Goal: Information Seeking & Learning: Learn about a topic

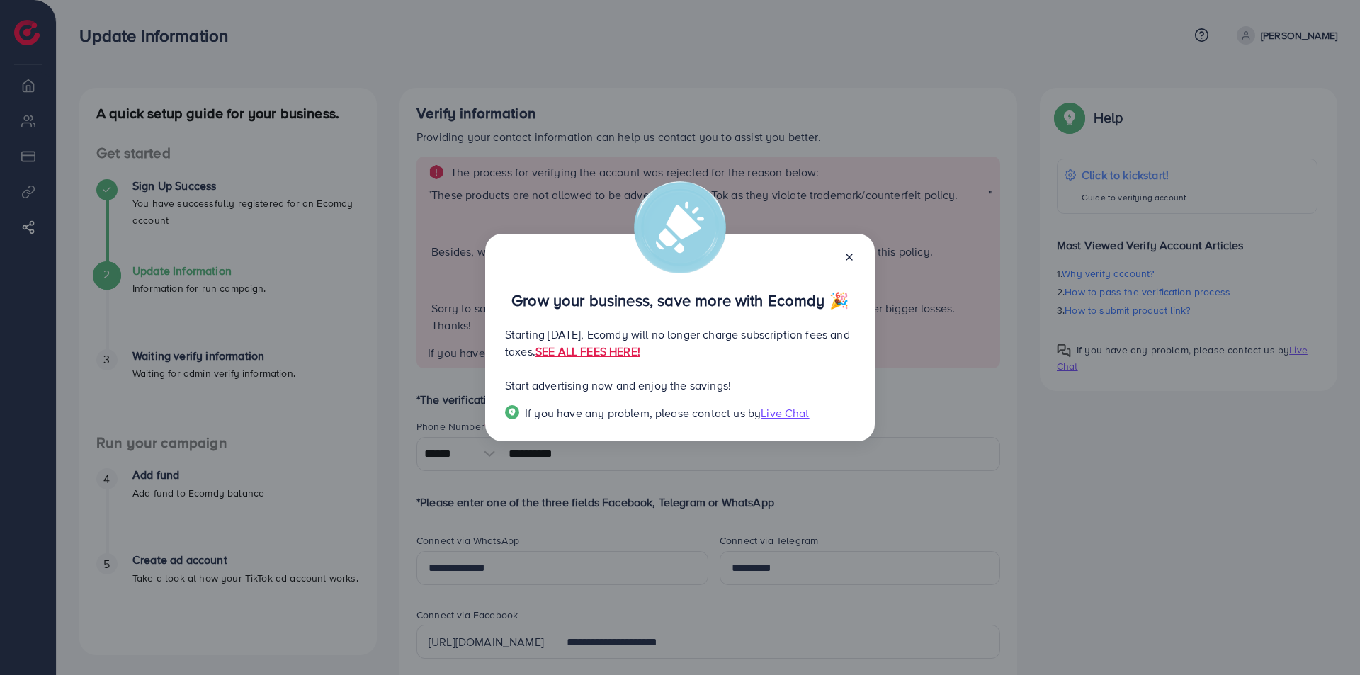
click at [898, 172] on div "Grow your business, save more with Ecomdy 🎉 Starting September 29, 2025, Ecomdy…" at bounding box center [680, 337] width 1360 height 675
click at [854, 257] on icon at bounding box center [849, 256] width 11 height 11
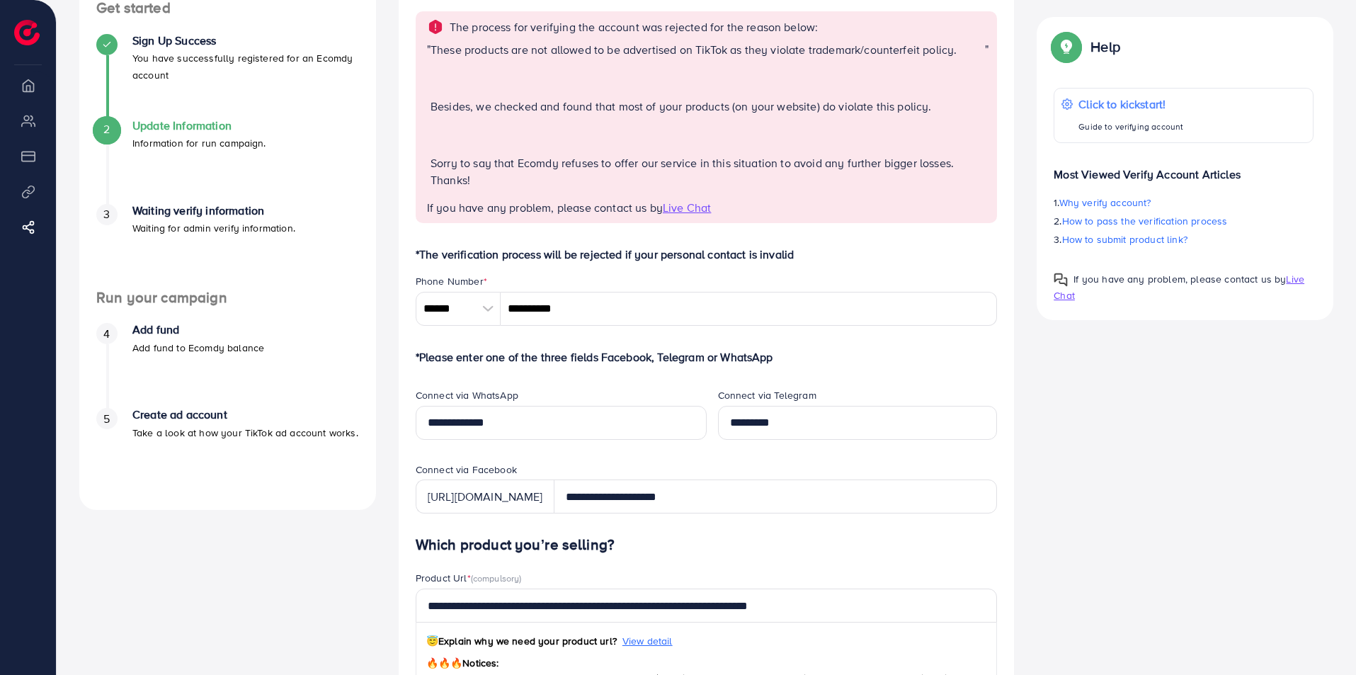
scroll to position [108, 0]
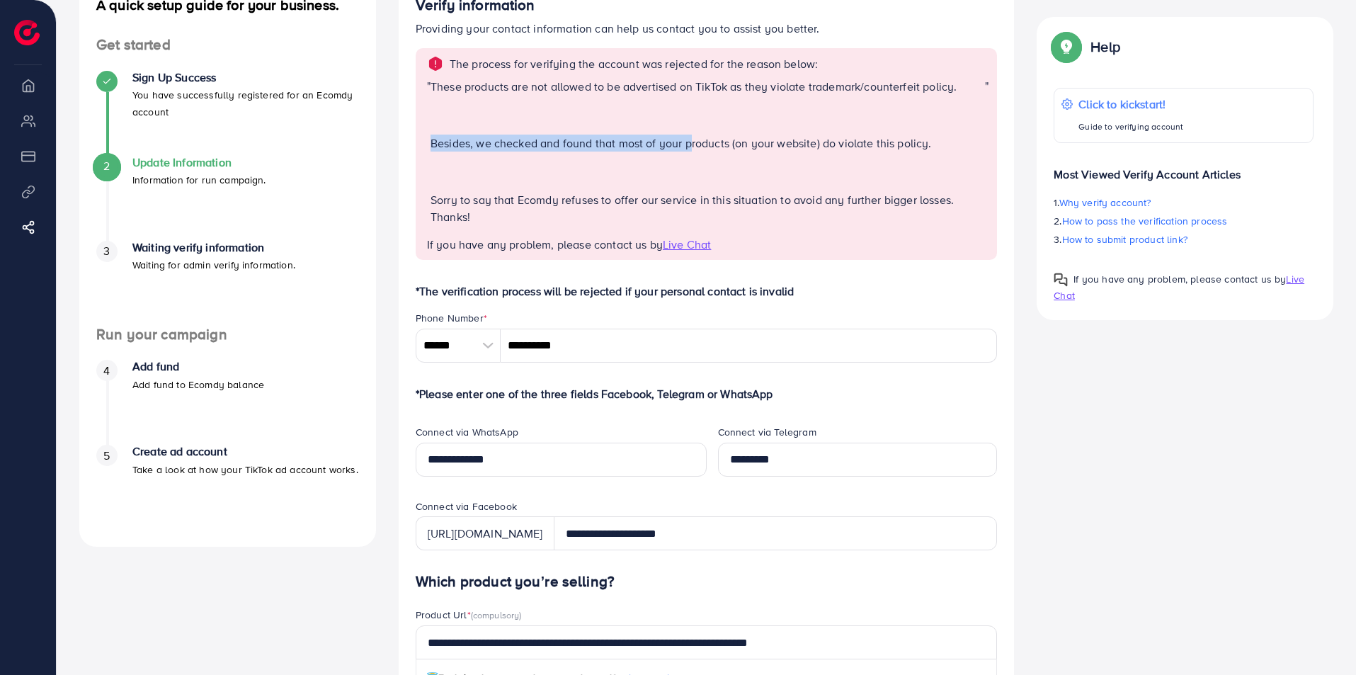
drag, startPoint x: 431, startPoint y: 141, endPoint x: 694, endPoint y: 151, distance: 263.0
click at [694, 151] on p "Besides, we checked and found that most of your products (on your website) do v…" at bounding box center [708, 143] width 555 height 17
drag, startPoint x: 731, startPoint y: 141, endPoint x: 915, endPoint y: 140, distance: 184.2
click at [915, 140] on p "Besides, we checked and found that most of your products (on your website) do v…" at bounding box center [708, 143] width 555 height 17
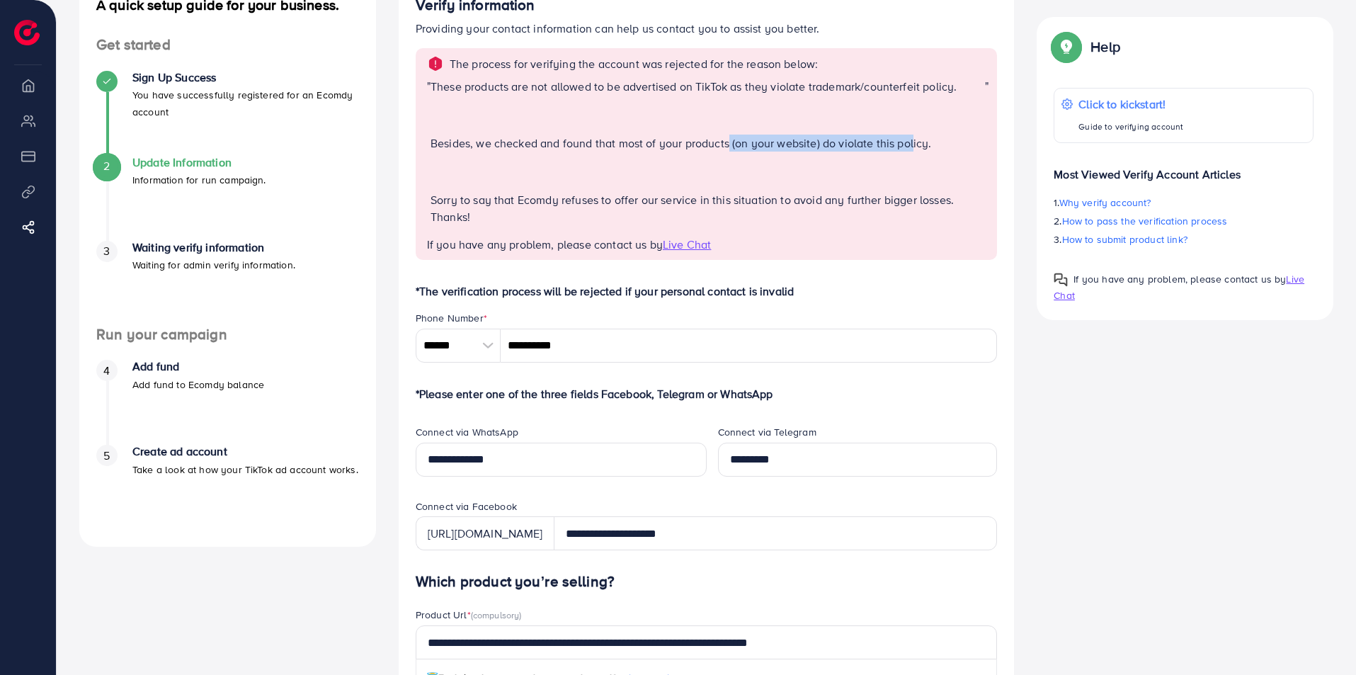
click at [915, 140] on p "Besides, we checked and found that most of your products (on your website) do v…" at bounding box center [708, 143] width 555 height 17
drag, startPoint x: 825, startPoint y: 144, endPoint x: 944, endPoint y: 144, distance: 119.0
click at [944, 144] on p "Besides, we checked and found that most of your products (on your website) do v…" at bounding box center [708, 143] width 555 height 17
drag, startPoint x: 606, startPoint y: 208, endPoint x: 875, endPoint y: 198, distance: 268.6
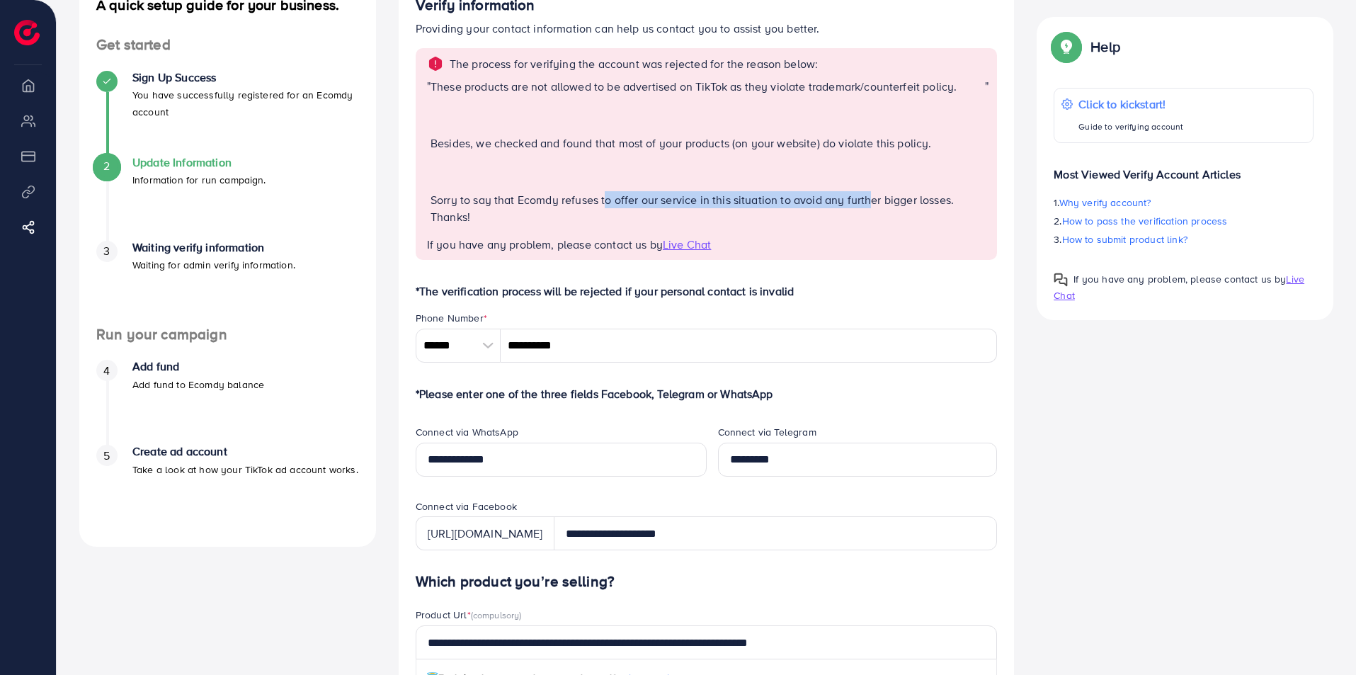
click at [875, 198] on p "Sorry to say that Ecomdy refuses to offer our service in this situation to avoi…" at bounding box center [708, 208] width 555 height 34
drag, startPoint x: 446, startPoint y: 62, endPoint x: 846, endPoint y: 63, distance: 400.2
click at [846, 63] on div "The process for verifying the account was rejected for the reason below:" at bounding box center [708, 63] width 562 height 17
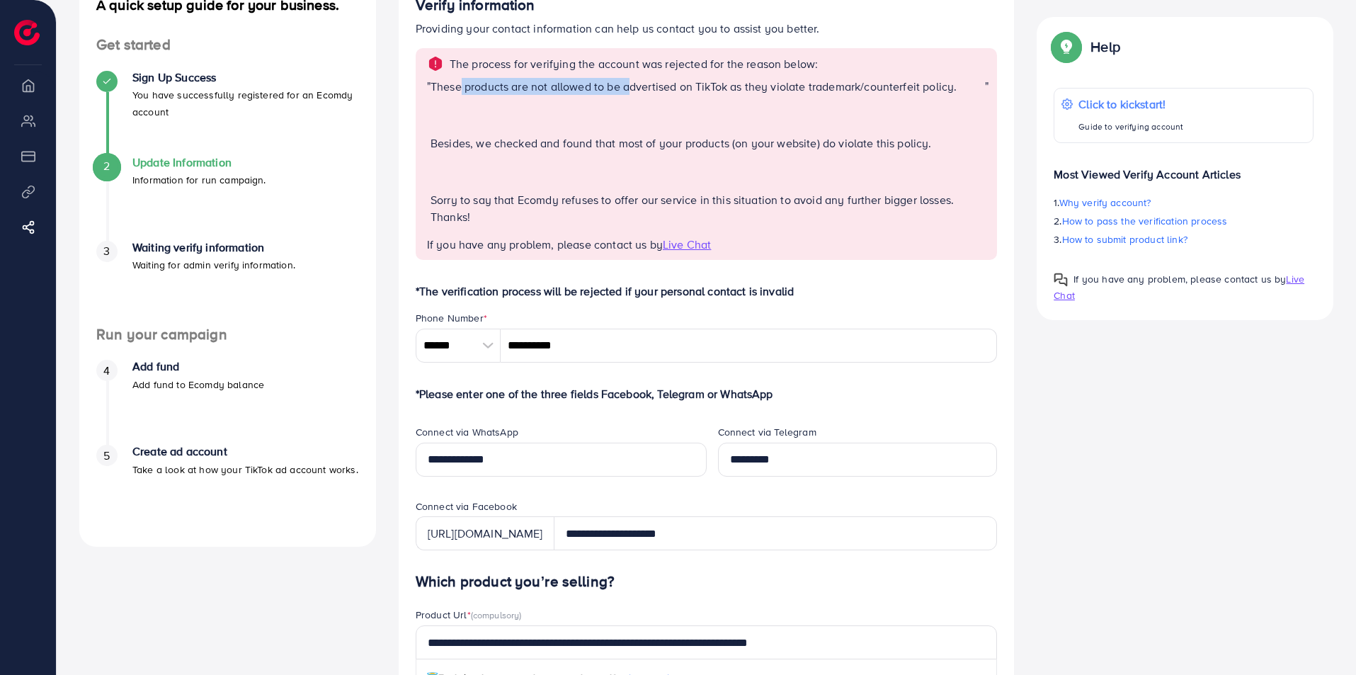
drag, startPoint x: 460, startPoint y: 89, endPoint x: 634, endPoint y: 88, distance: 174.3
click at [634, 88] on p "These products are not allowed to be advertised on TikTok as they violate trade…" at bounding box center [708, 86] width 555 height 17
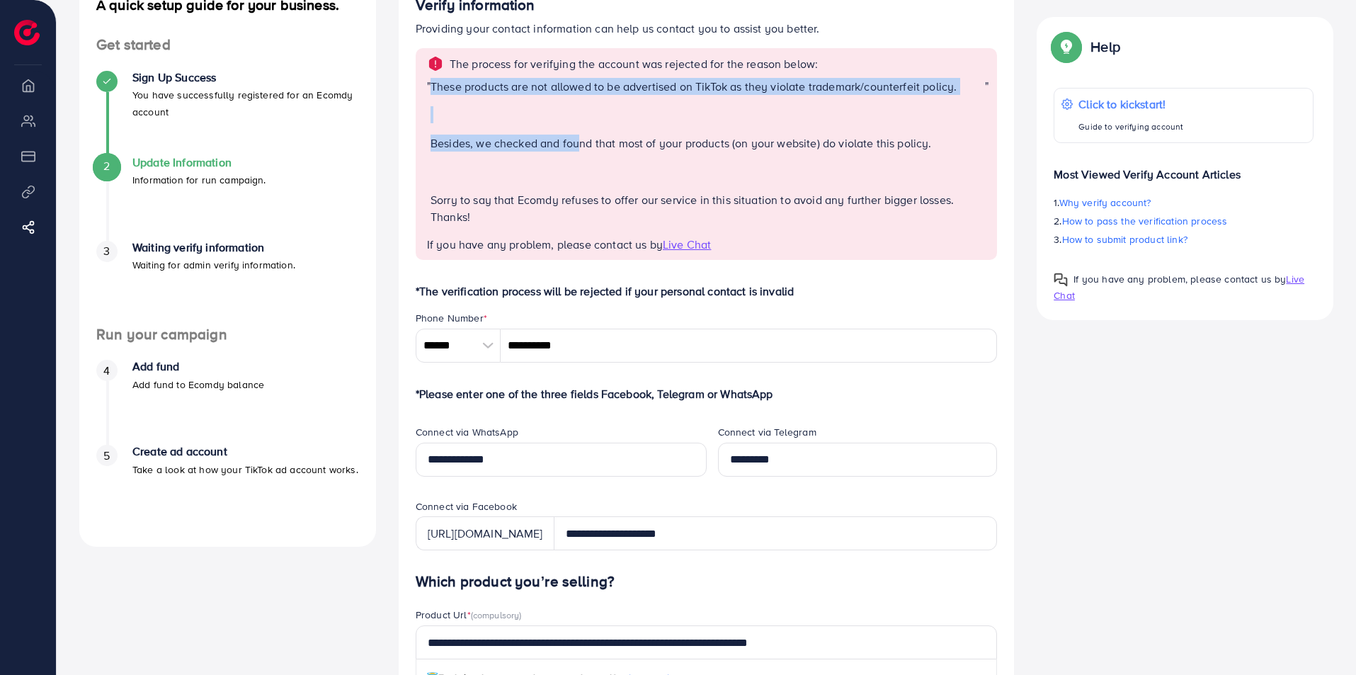
drag, startPoint x: 430, startPoint y: 142, endPoint x: 585, endPoint y: 141, distance: 155.1
click at [585, 141] on div "" These products are not allowed to be advertised on TikTok as they violate tra…" at bounding box center [708, 157] width 562 height 159
click at [585, 141] on p "Besides, we checked and found that most of your products (on your website) do v…" at bounding box center [708, 143] width 555 height 17
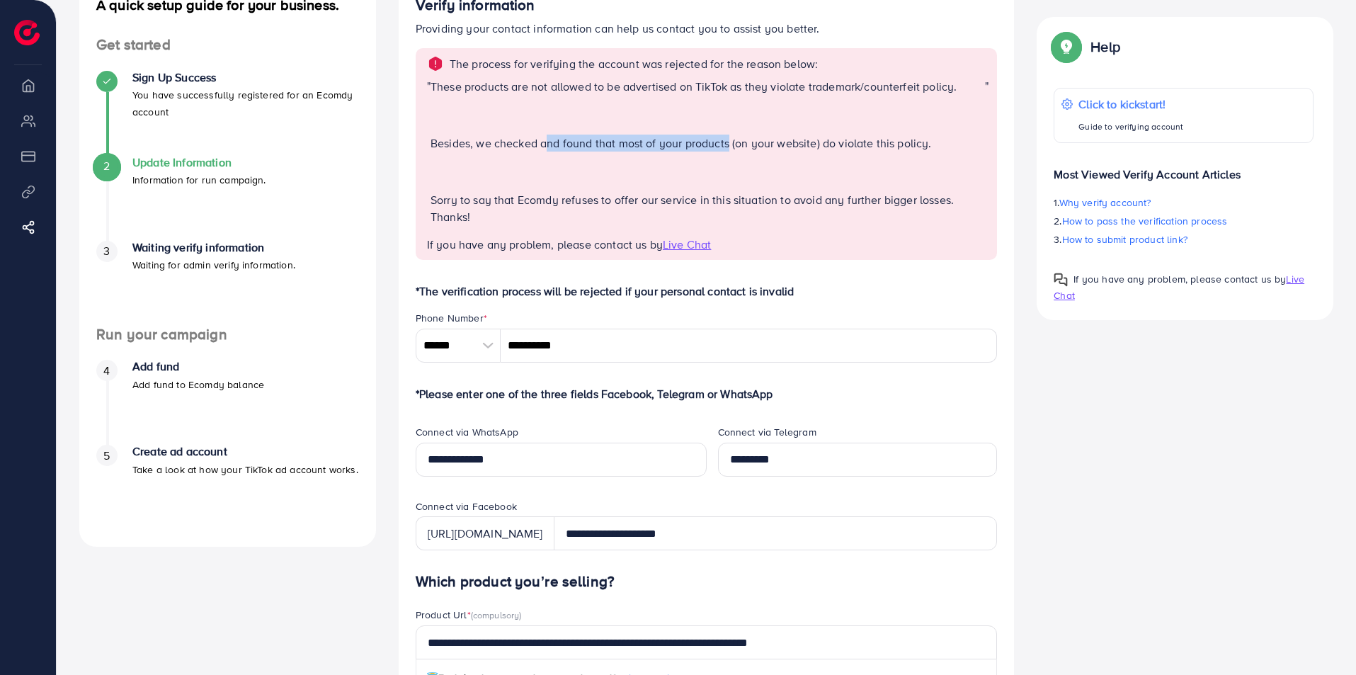
drag, startPoint x: 546, startPoint y: 140, endPoint x: 731, endPoint y: 145, distance: 184.9
click at [731, 145] on p "Besides, we checked and found that most of your products (on your website) do v…" at bounding box center [708, 143] width 555 height 17
drag, startPoint x: 736, startPoint y: 144, endPoint x: 841, endPoint y: 142, distance: 104.9
click at [841, 142] on p "Besides, we checked and found that most of your products (on your website) do v…" at bounding box center [708, 143] width 555 height 17
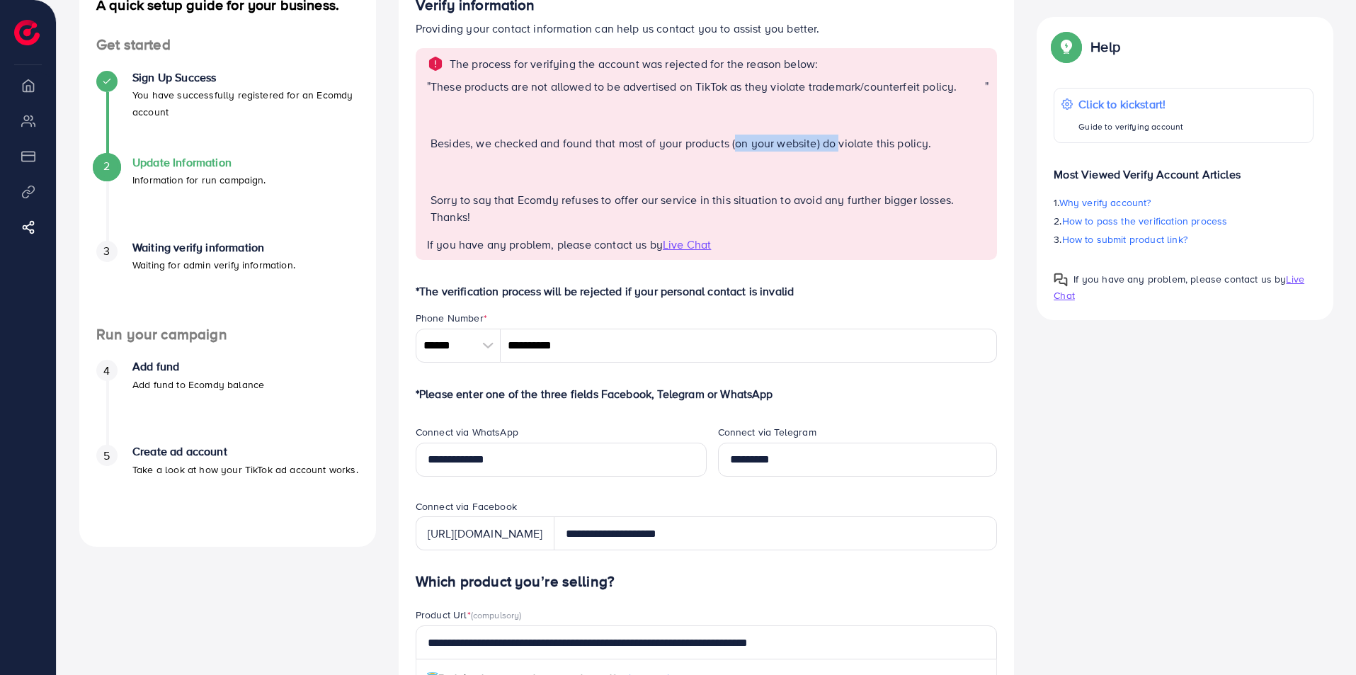
click at [841, 142] on p "Besides, we checked and found that most of your products (on your website) do v…" at bounding box center [708, 143] width 555 height 17
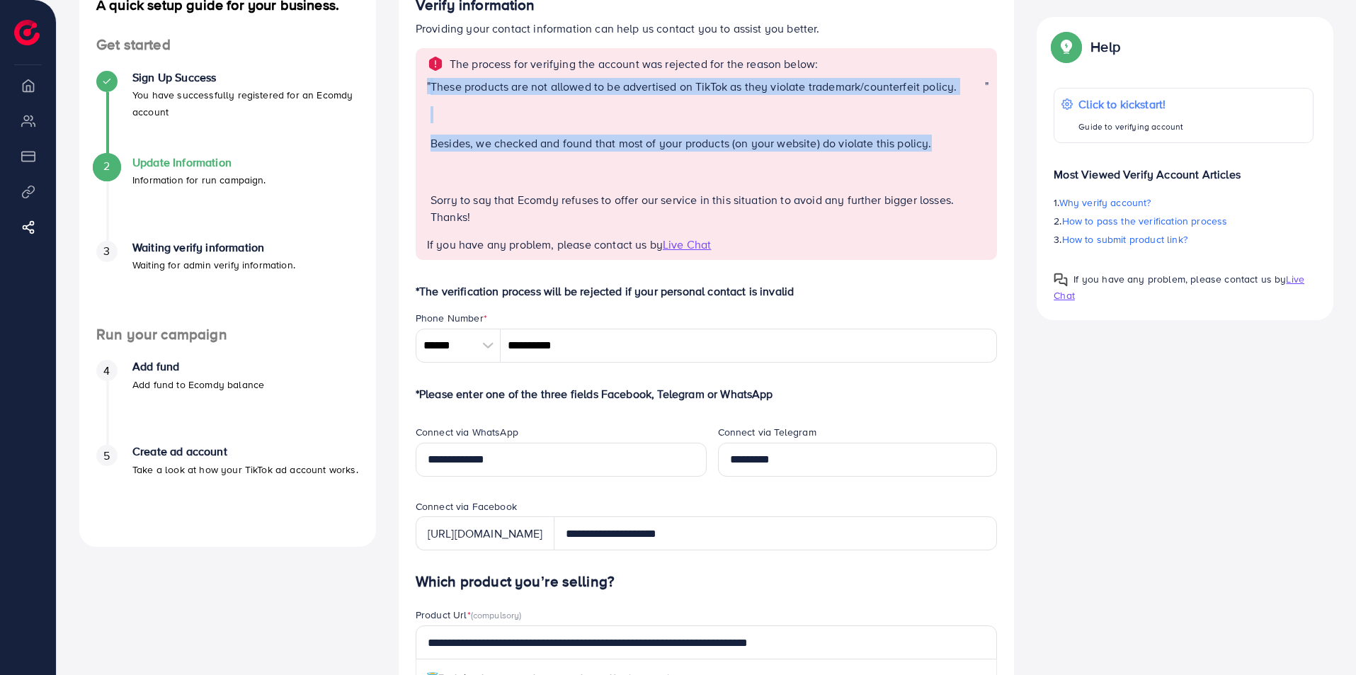
drag, startPoint x: 934, startPoint y: 145, endPoint x: 416, endPoint y: 140, distance: 517.8
click at [416, 140] on div "The process for verifying the account was rejected for the reason below: " Thes…" at bounding box center [707, 154] width 582 height 212
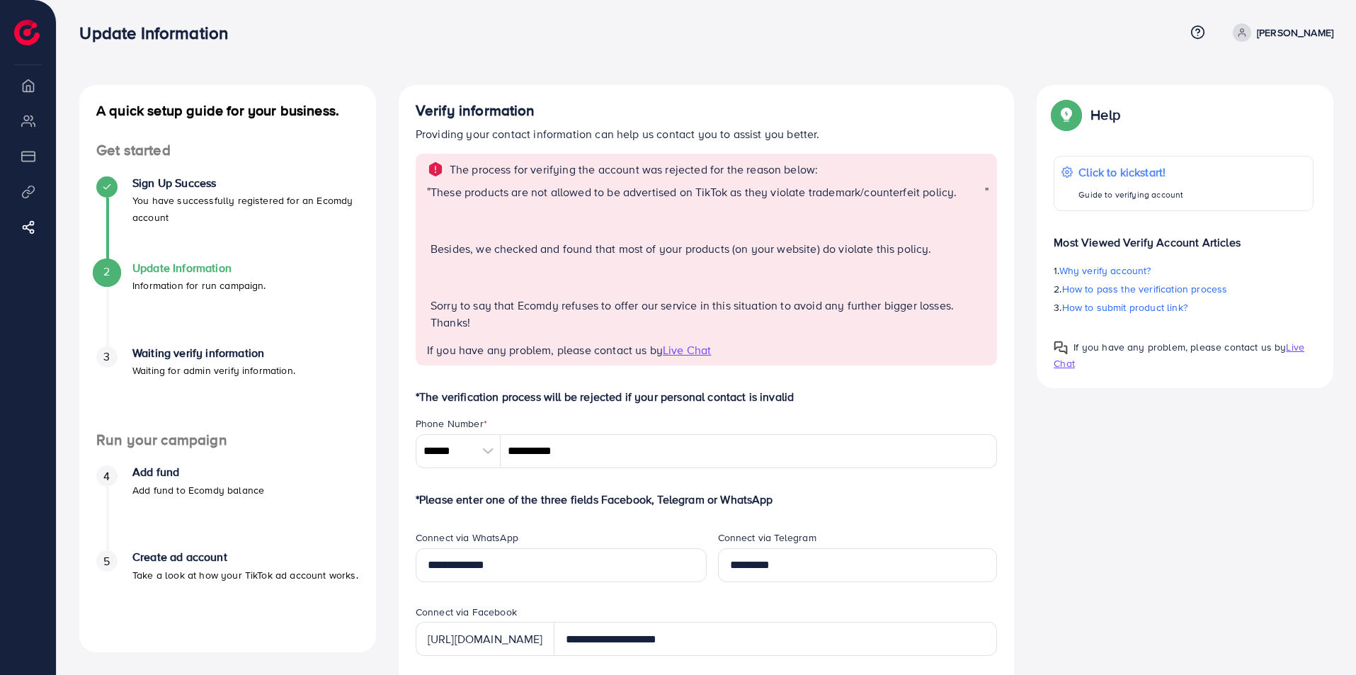
scroll to position [0, 0]
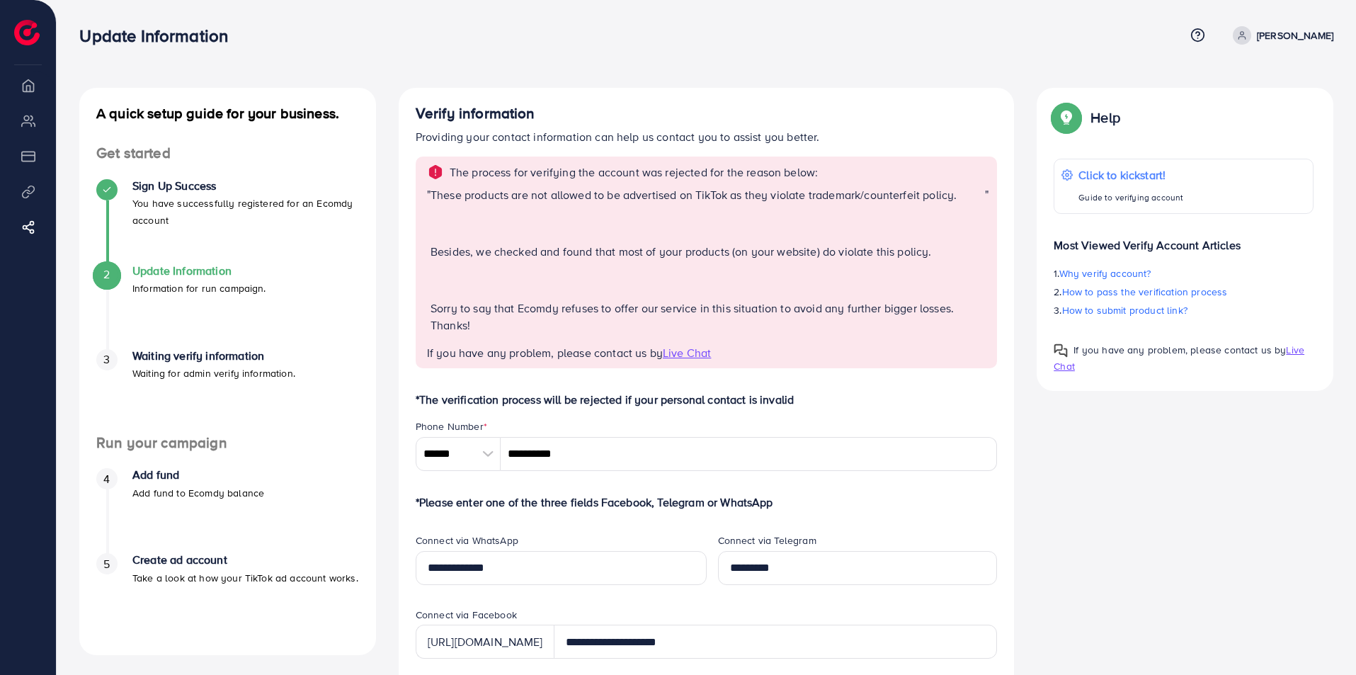
click at [1279, 33] on p "[PERSON_NAME]" at bounding box center [1295, 35] width 76 height 17
click at [1237, 81] on span "Log out" at bounding box center [1249, 84] width 38 height 17
drag, startPoint x: 536, startPoint y: 167, endPoint x: 843, endPoint y: 167, distance: 306.7
click at [843, 167] on div "The process for verifying the account was rejected for the reason below:" at bounding box center [708, 172] width 562 height 17
click at [844, 167] on div "The process for verifying the account was rejected for the reason below:" at bounding box center [708, 172] width 562 height 17
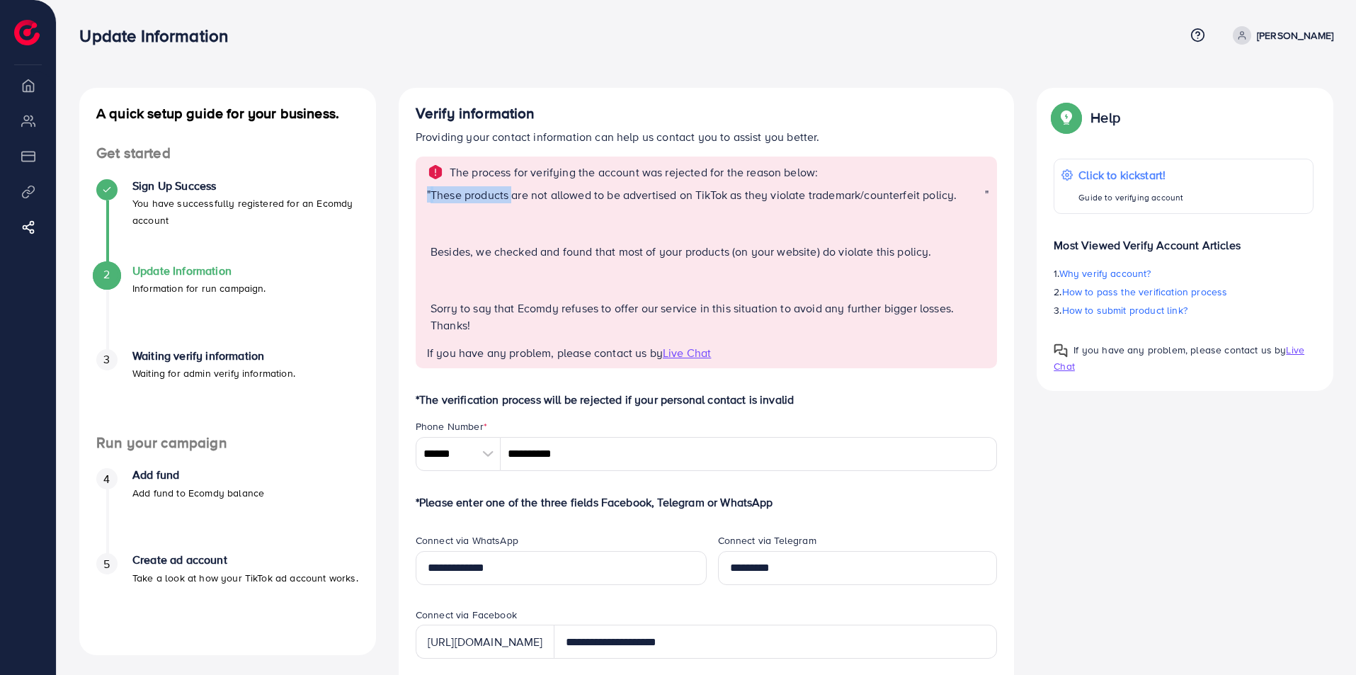
drag, startPoint x: 426, startPoint y: 196, endPoint x: 541, endPoint y: 195, distance: 115.5
click at [521, 195] on div "The process for verifying the account was rejected for the reason below: " Thes…" at bounding box center [707, 263] width 582 height 212
drag, startPoint x: 588, startPoint y: 195, endPoint x: 646, endPoint y: 195, distance: 58.1
click at [630, 195] on p "These products are not allowed to be advertised on TikTok as they violate trade…" at bounding box center [708, 194] width 555 height 17
click at [636, 195] on p "These products are not allowed to be advertised on TikTok as they violate trade…" at bounding box center [708, 194] width 555 height 17
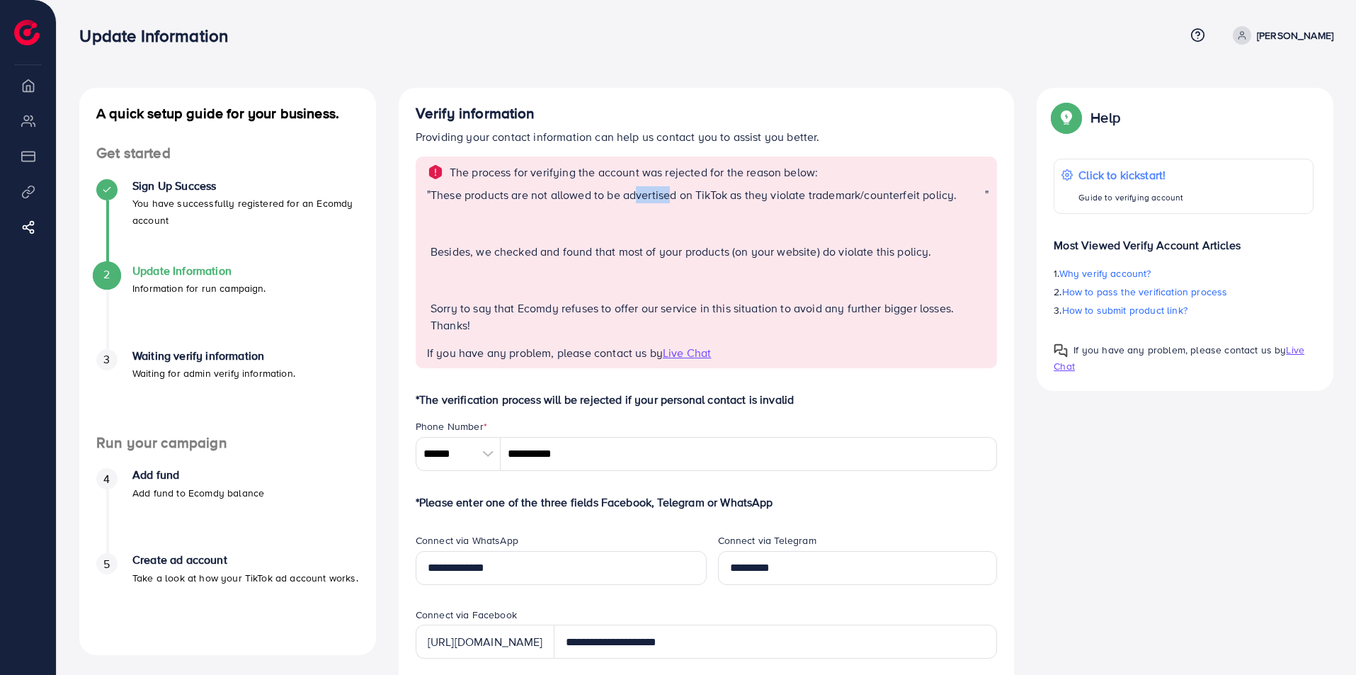
drag, startPoint x: 646, startPoint y: 195, endPoint x: 679, endPoint y: 195, distance: 32.6
click at [679, 195] on p "These products are not allowed to be advertised on TikTok as they violate trade…" at bounding box center [708, 194] width 555 height 17
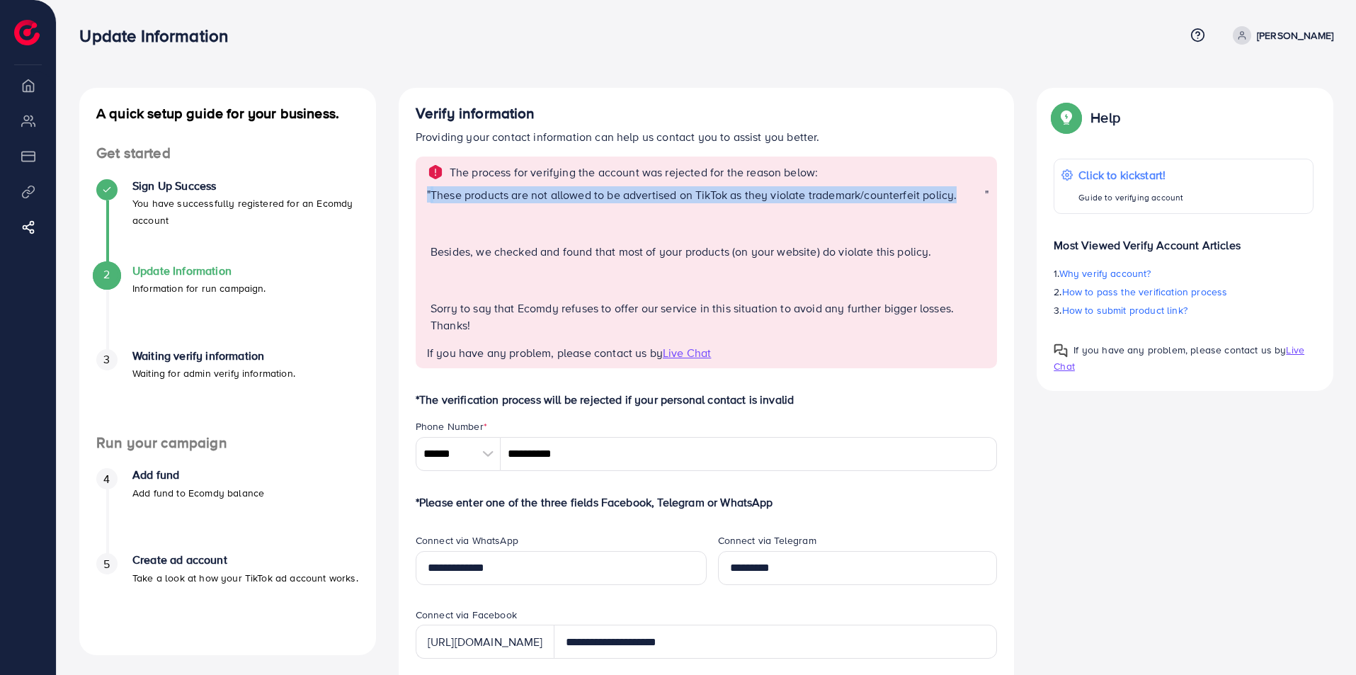
drag, startPoint x: 968, startPoint y: 195, endPoint x: 421, endPoint y: 193, distance: 546.8
click at [416, 193] on div "The process for verifying the account was rejected for the reason below: " Thes…" at bounding box center [707, 263] width 582 height 212
